Goal: Share content

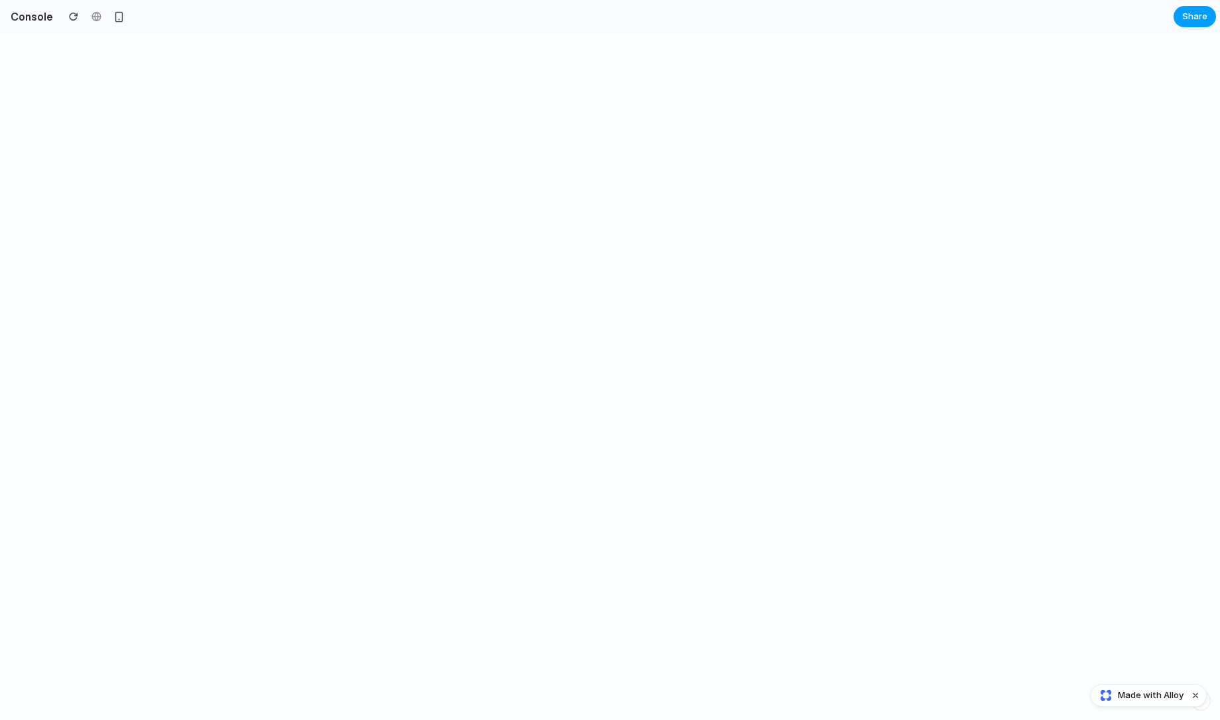
click at [1178, 19] on button "Share" at bounding box center [1195, 16] width 42 height 21
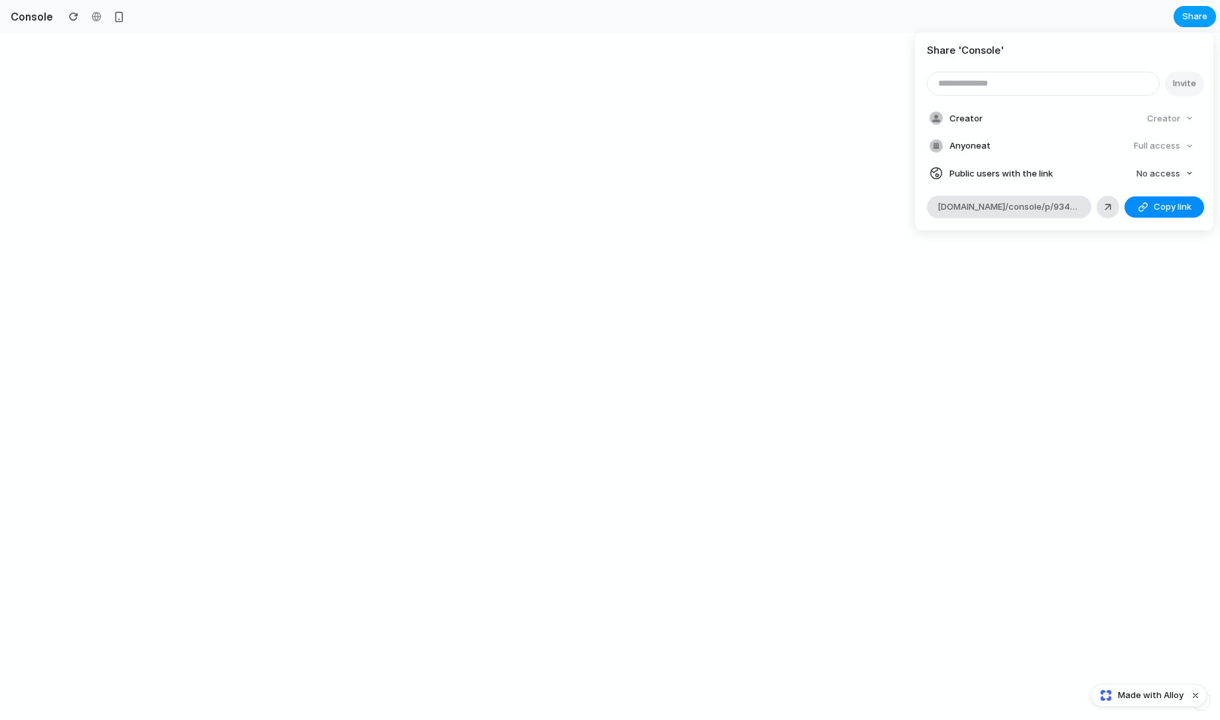
click at [1178, 19] on div "Share ' Console ' Invite Creator Creator Anyone at Full access Public users wit…" at bounding box center [610, 360] width 1220 height 720
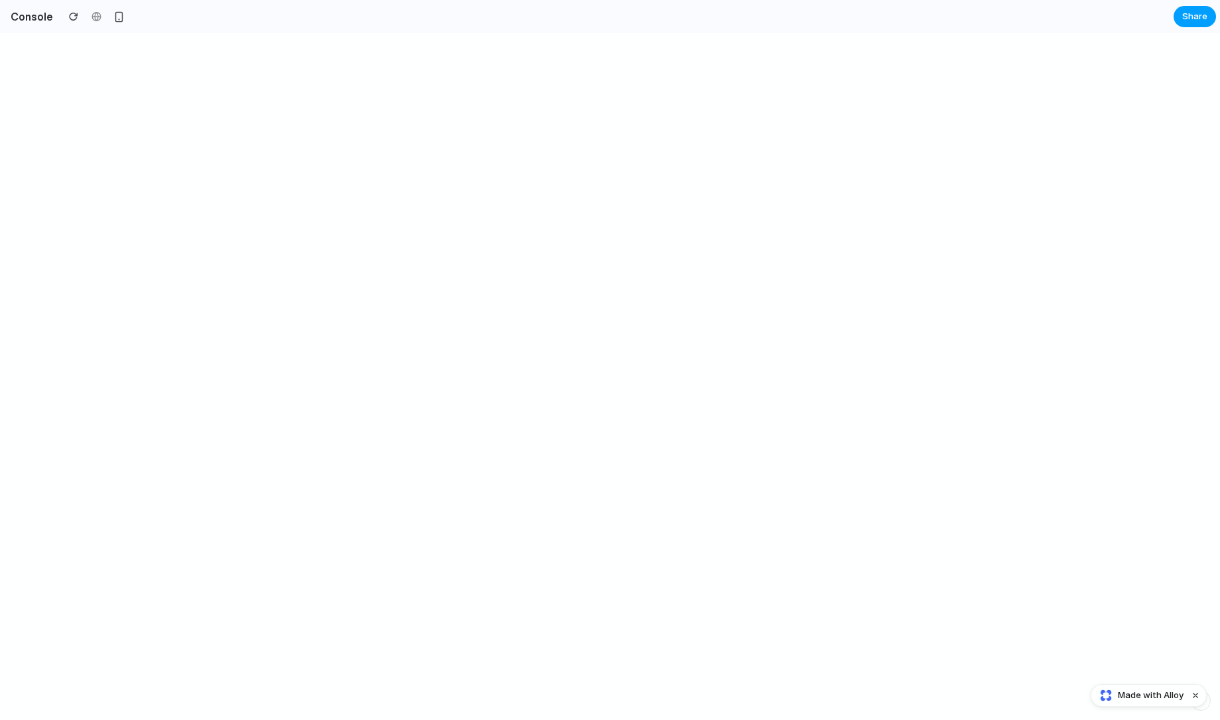
click at [1178, 19] on button "Share" at bounding box center [1195, 16] width 42 height 21
click at [1178, 19] on div "Share ' Console ' Invite Creator Creator Anyone at Full access Public users wit…" at bounding box center [610, 360] width 1220 height 720
